Goal: Task Accomplishment & Management: Use online tool/utility

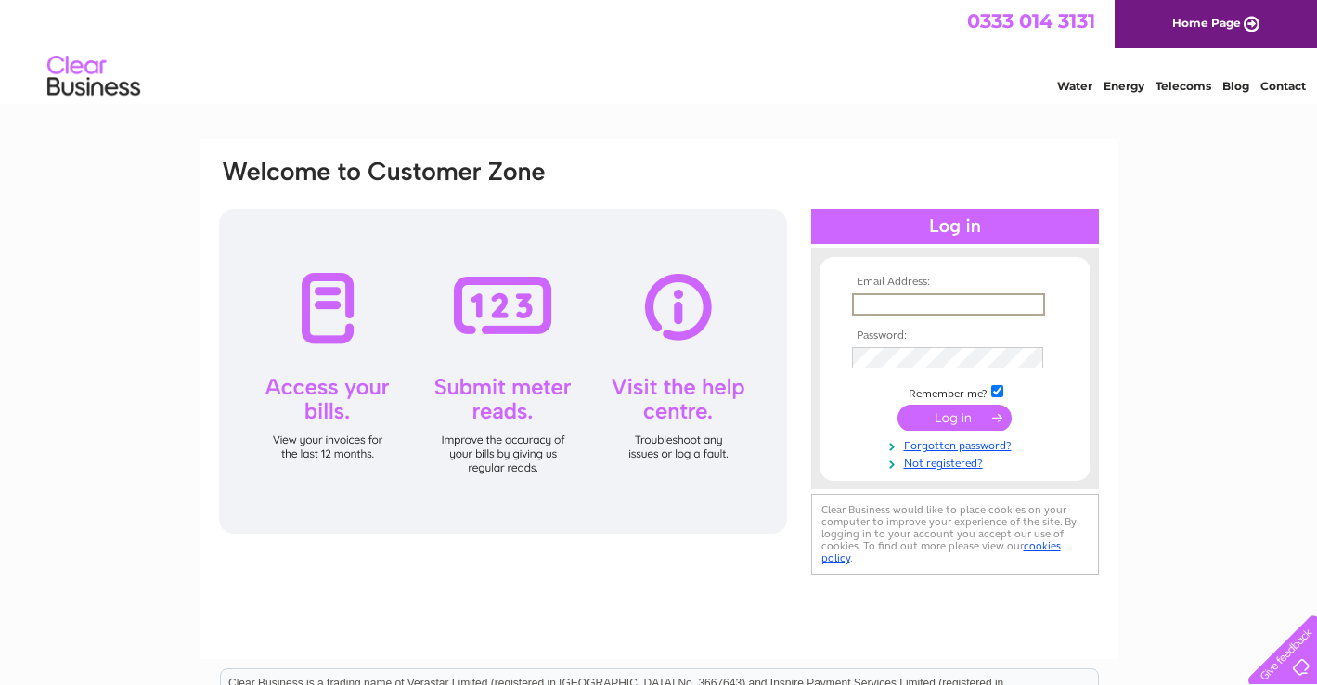
type input "sales@giacopazzis.co.uk"
click at [954, 416] on input "submit" at bounding box center [955, 418] width 114 height 26
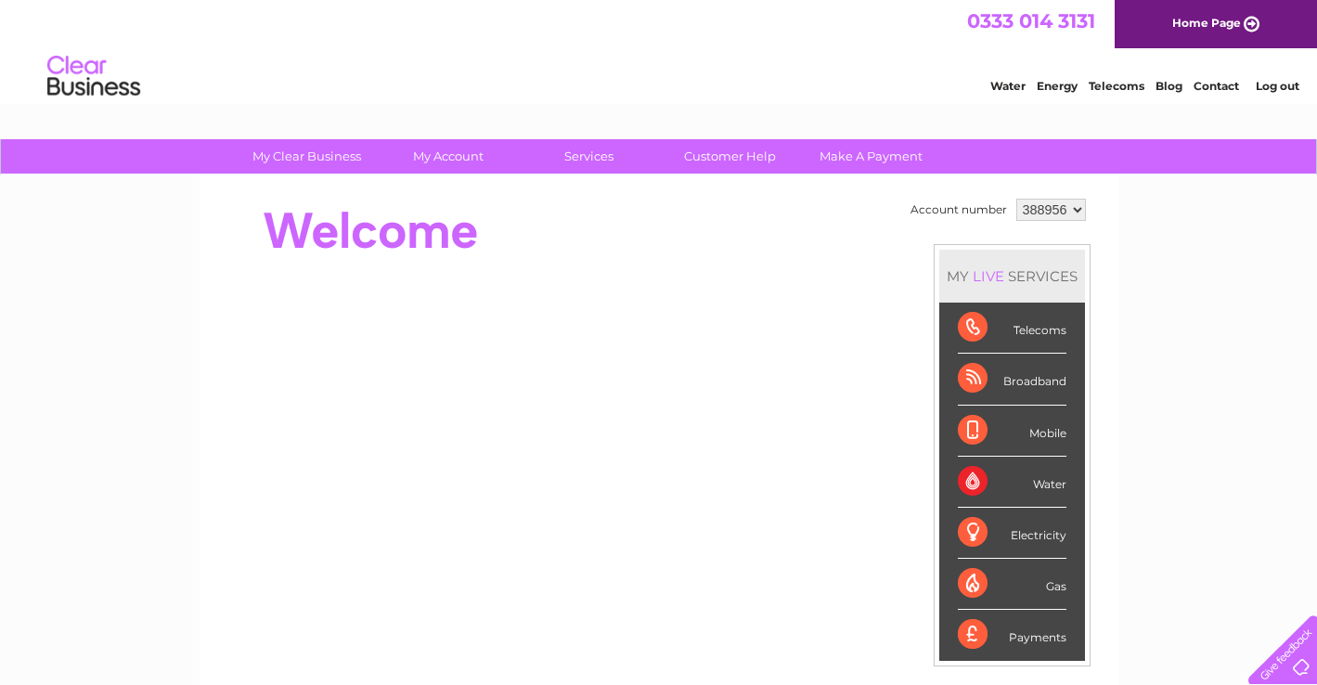
select select "922857"
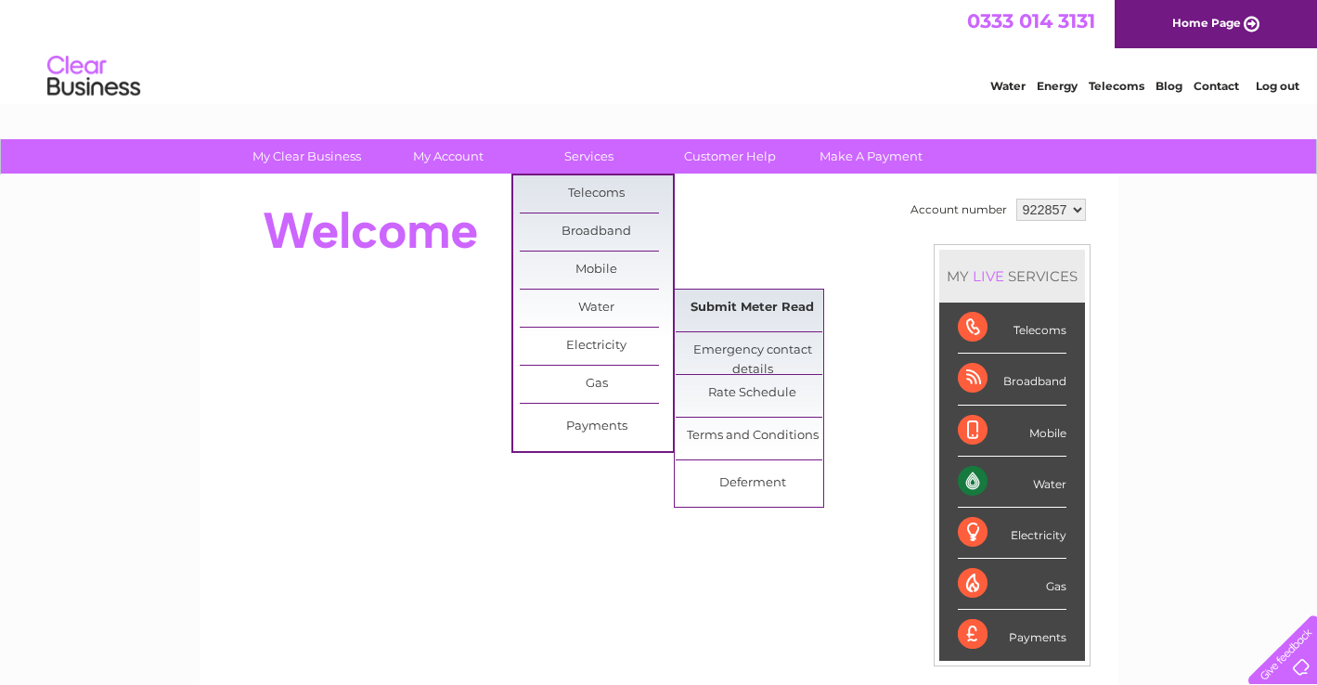
click at [757, 324] on link "Submit Meter Read" at bounding box center [752, 308] width 153 height 37
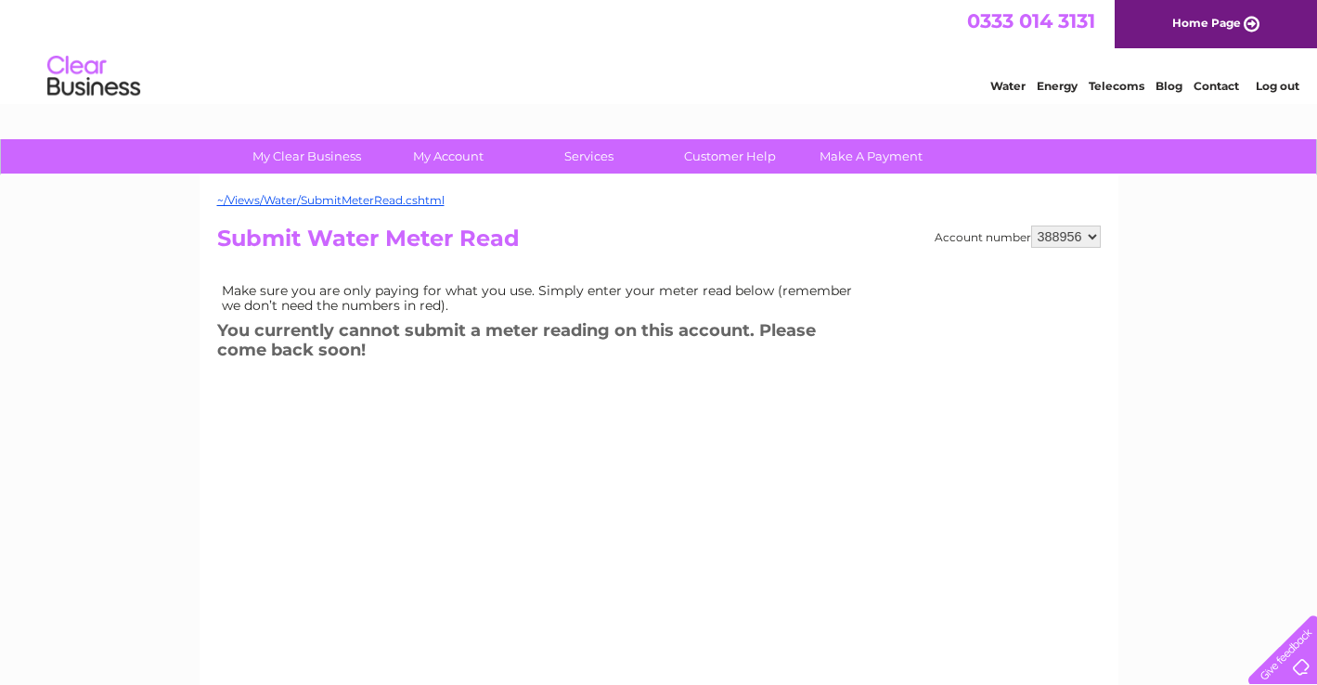
select select "922857"
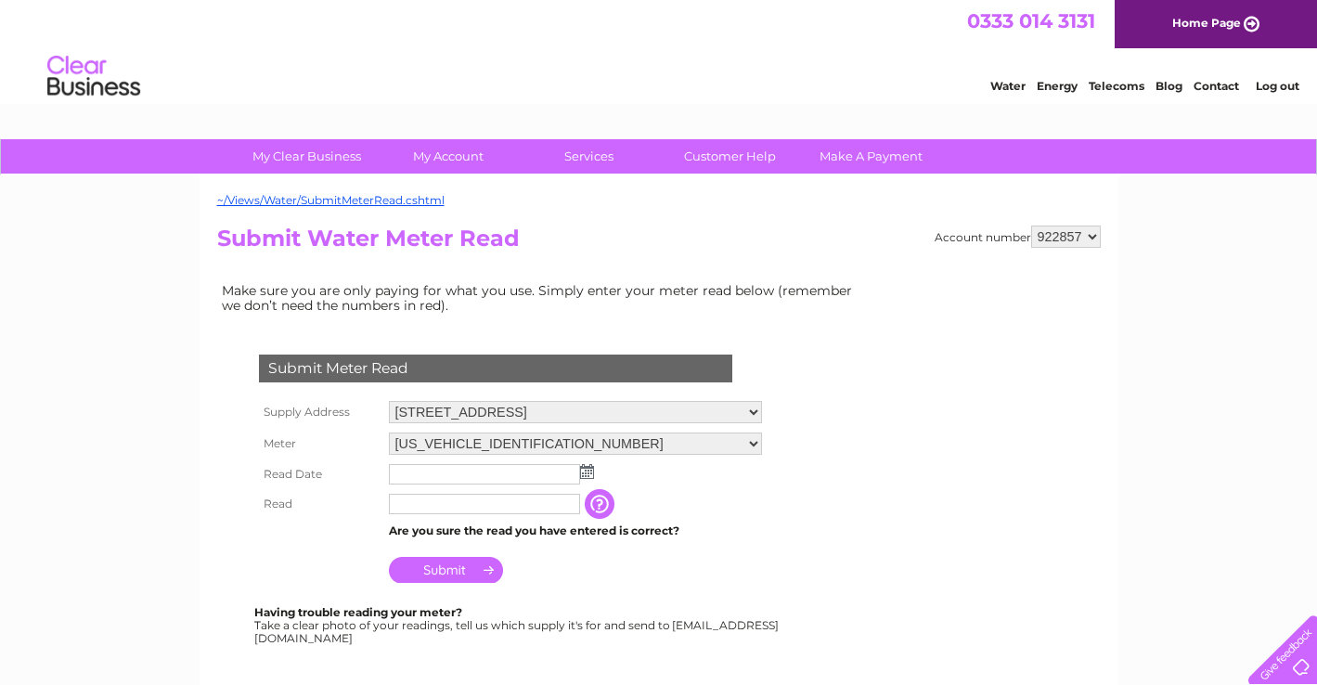
click at [580, 473] on img at bounding box center [587, 471] width 14 height 15
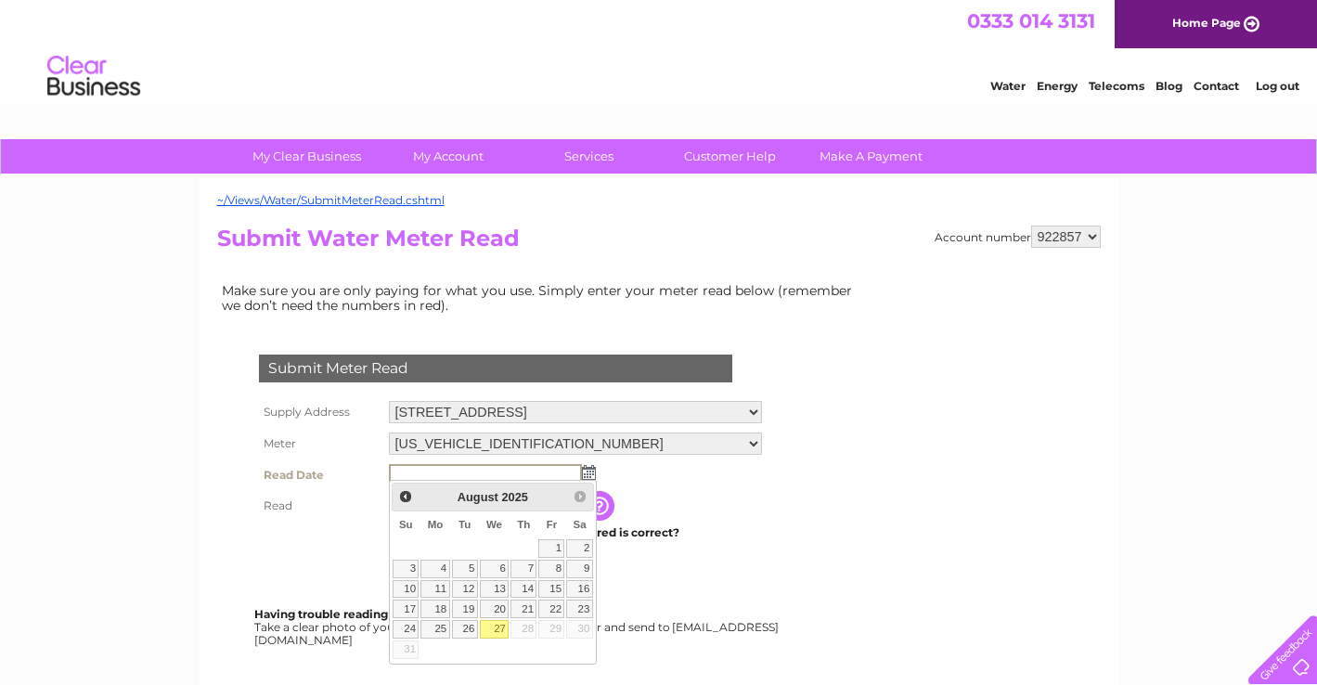
click at [502, 629] on link "27" at bounding box center [495, 629] width 30 height 19
type input "[DATE]"
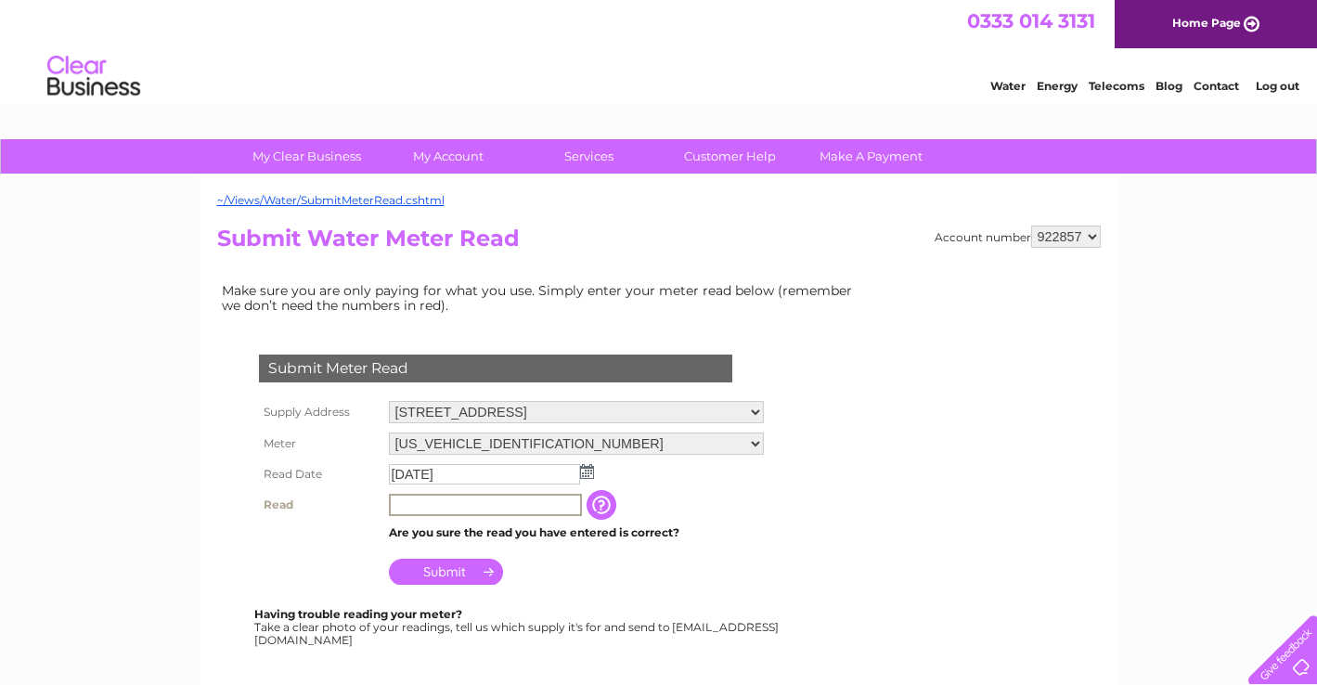
click at [424, 498] on input "text" at bounding box center [485, 505] width 193 height 22
type input "00608"
click at [447, 573] on input "Submit" at bounding box center [446, 570] width 114 height 26
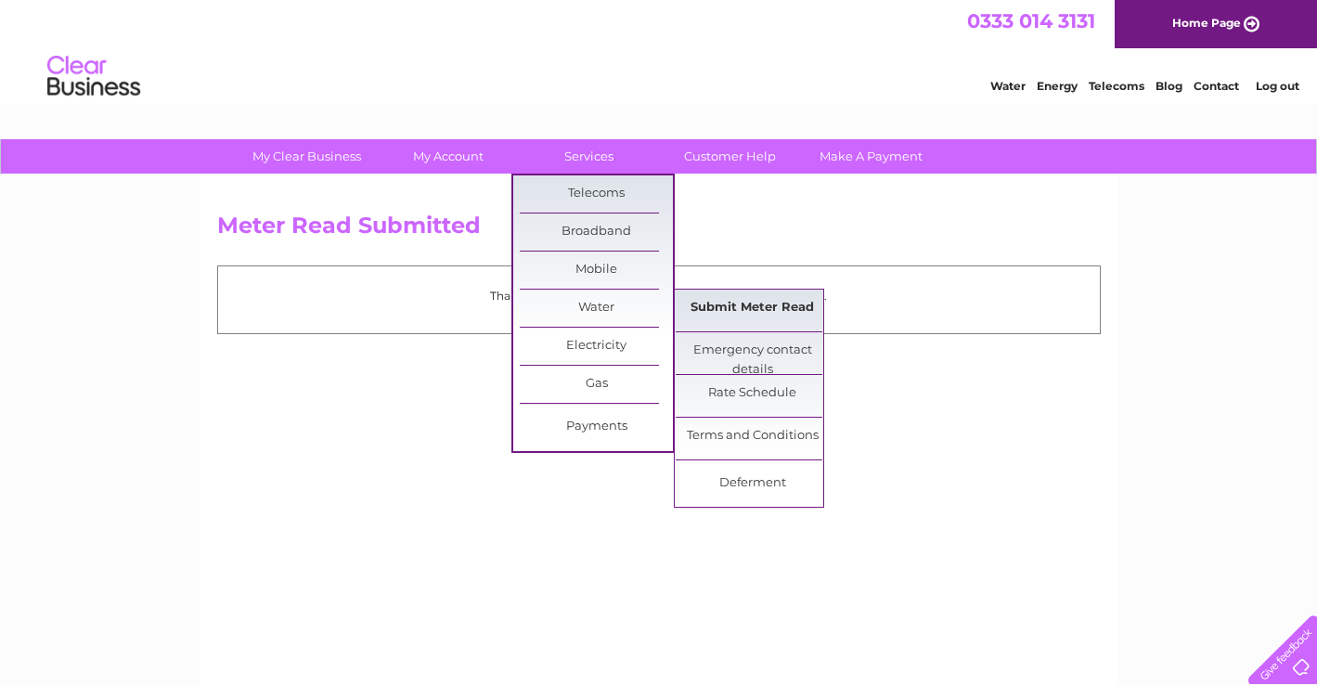
click at [789, 313] on link "Submit Meter Read" at bounding box center [752, 308] width 153 height 37
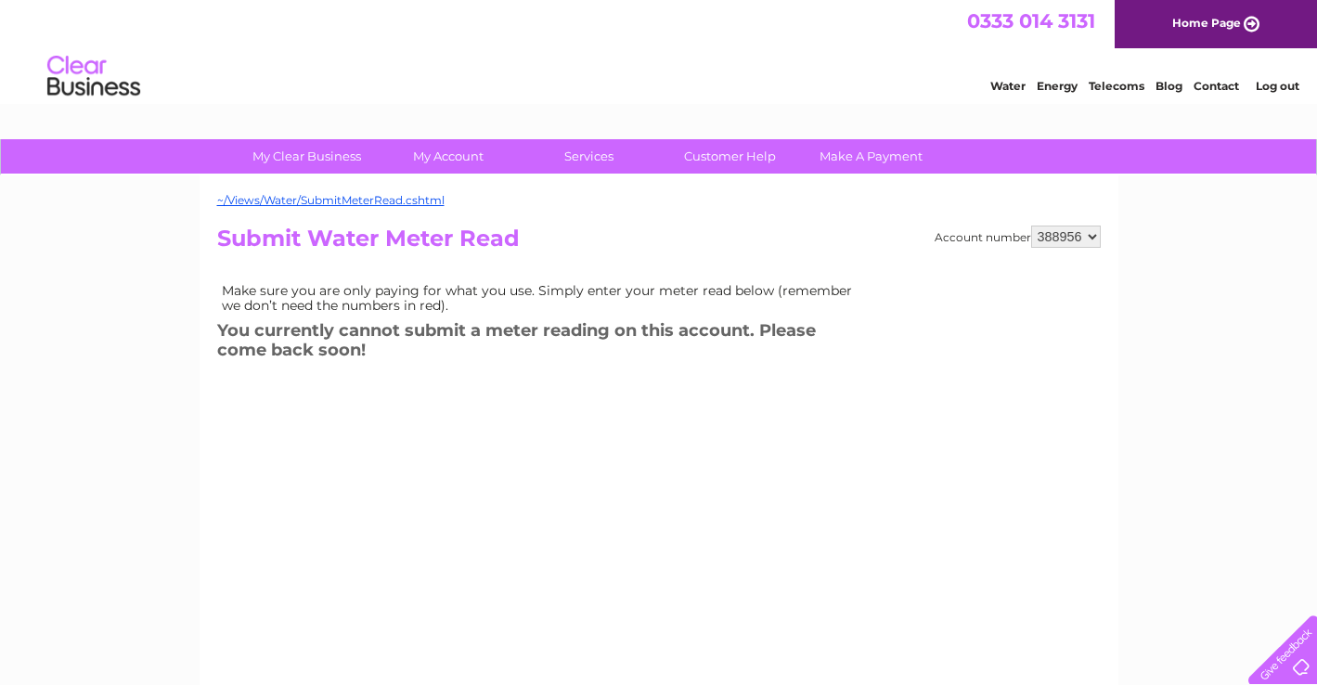
select select "922858"
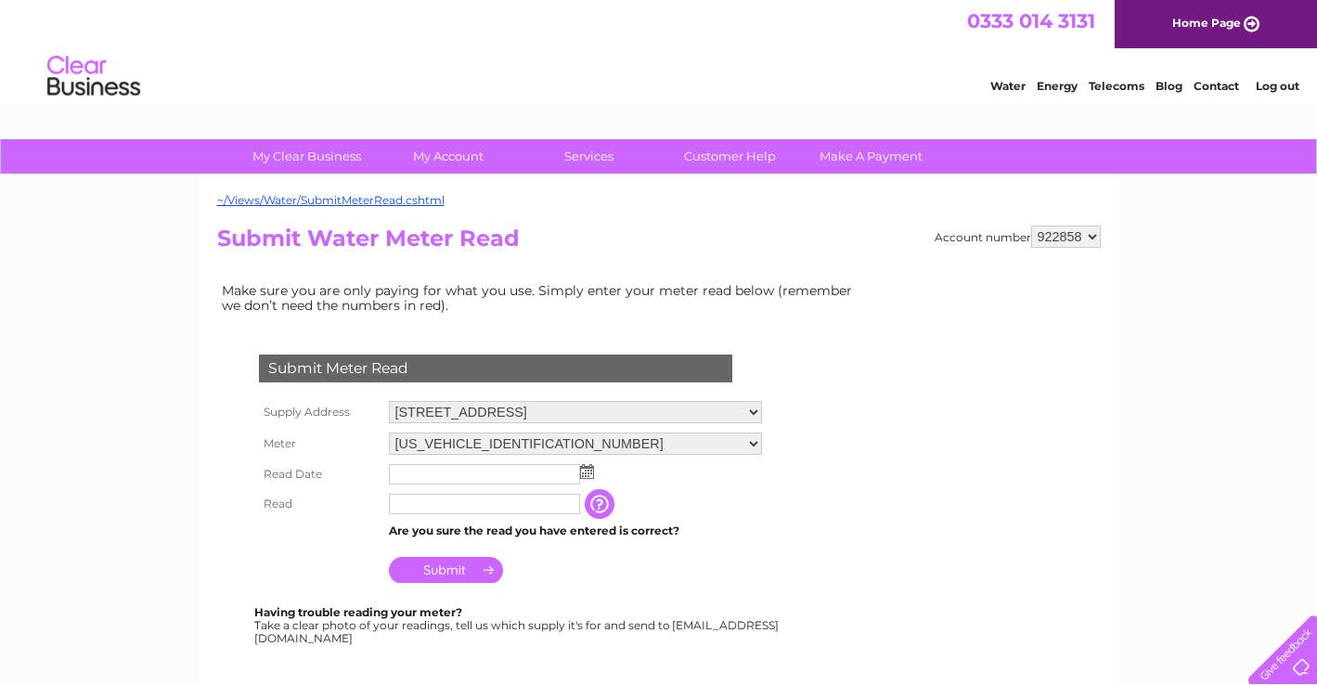
click at [589, 469] on img at bounding box center [587, 471] width 14 height 15
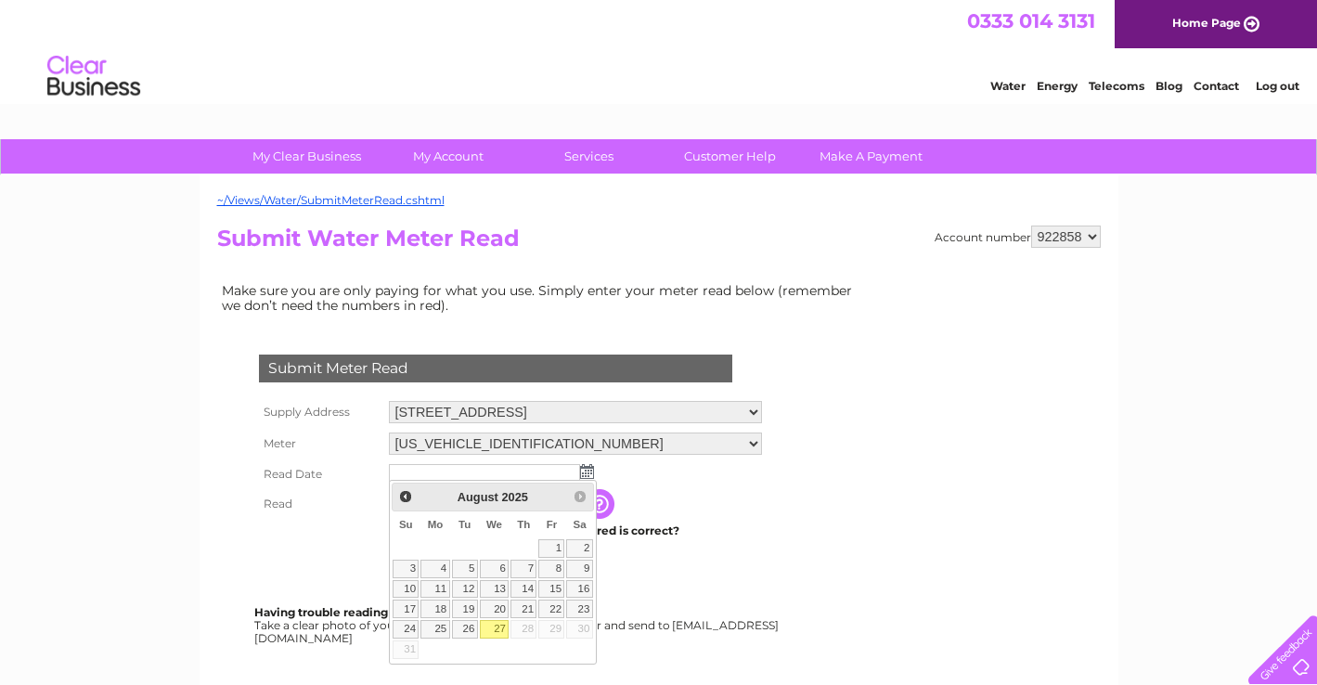
click at [498, 627] on link "27" at bounding box center [495, 629] width 30 height 19
type input "2025/08/27"
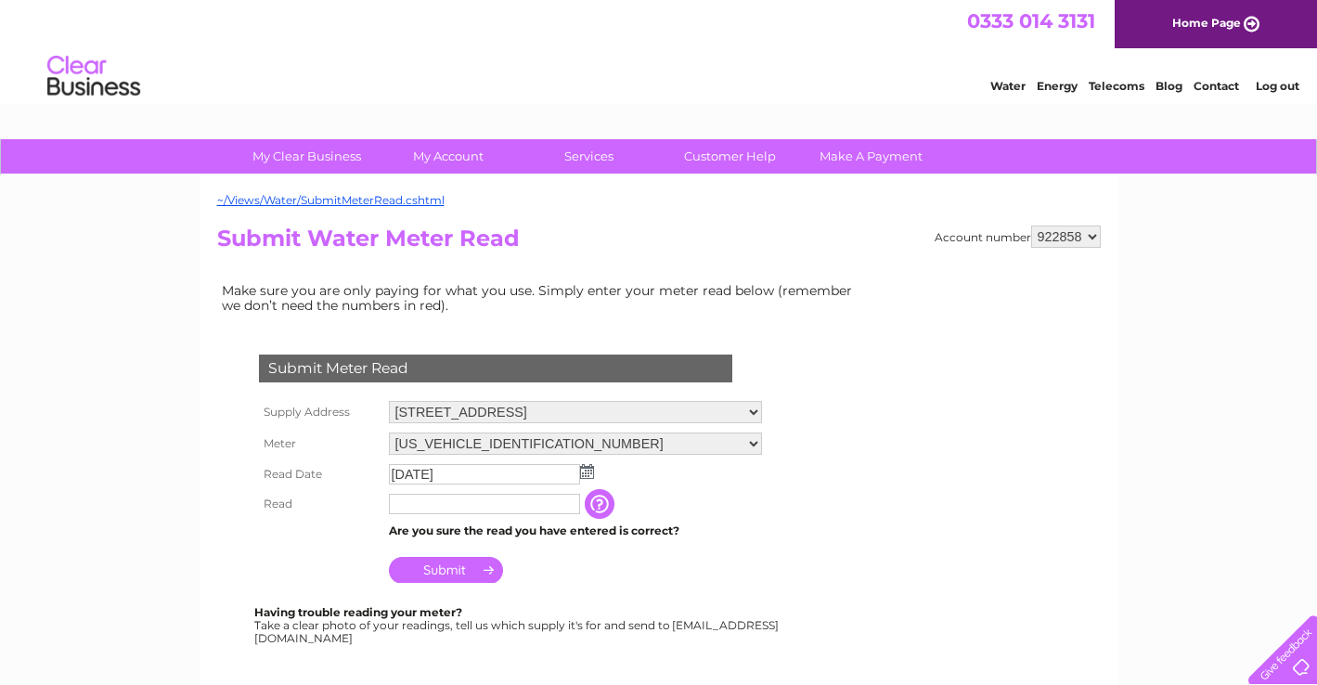
click at [410, 503] on input "text" at bounding box center [484, 504] width 191 height 20
type input "20176"
click at [475, 568] on input "Submit" at bounding box center [446, 572] width 114 height 26
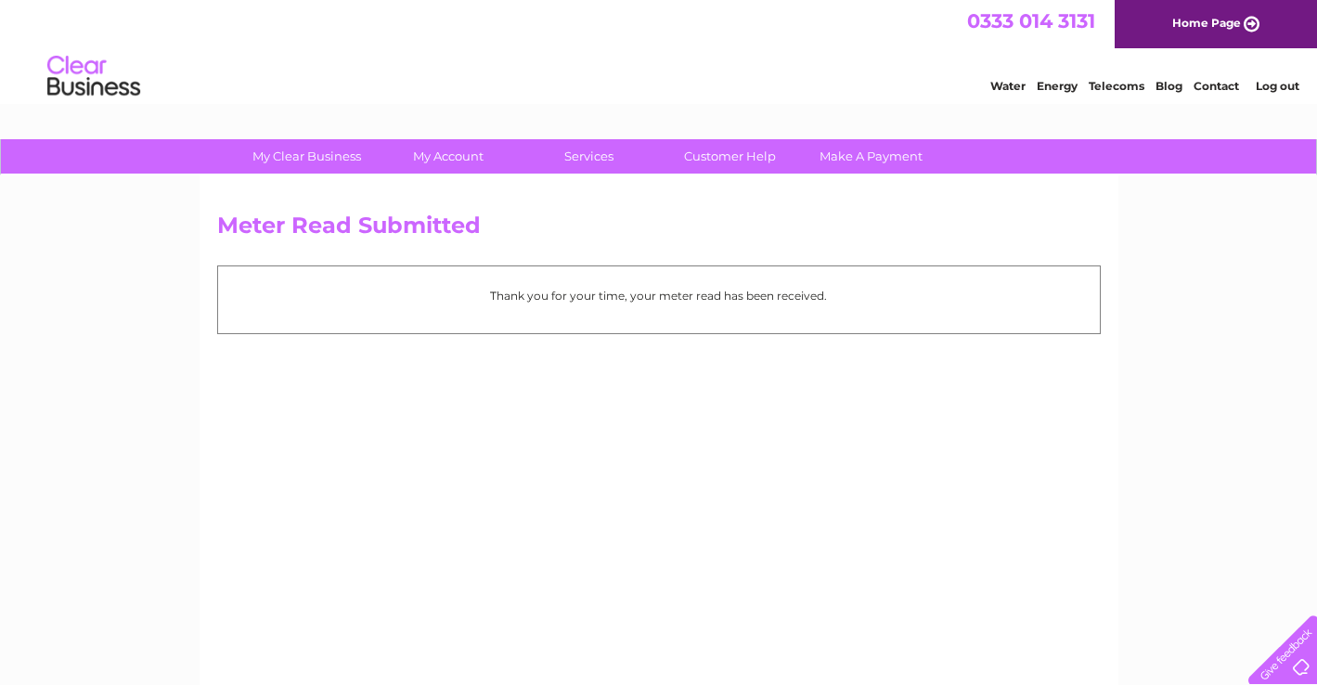
click at [1274, 87] on link "Log out" at bounding box center [1278, 86] width 44 height 14
